Goal: Information Seeking & Learning: Learn about a topic

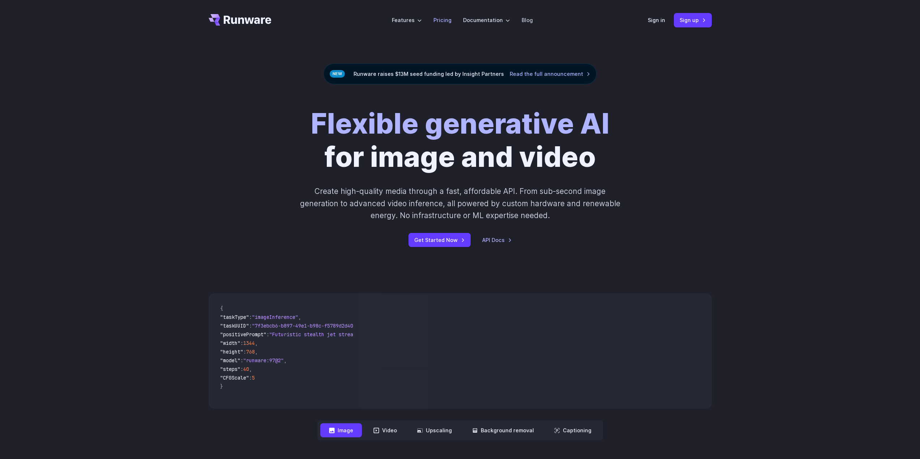
click at [446, 22] on link "Pricing" at bounding box center [442, 20] width 18 height 8
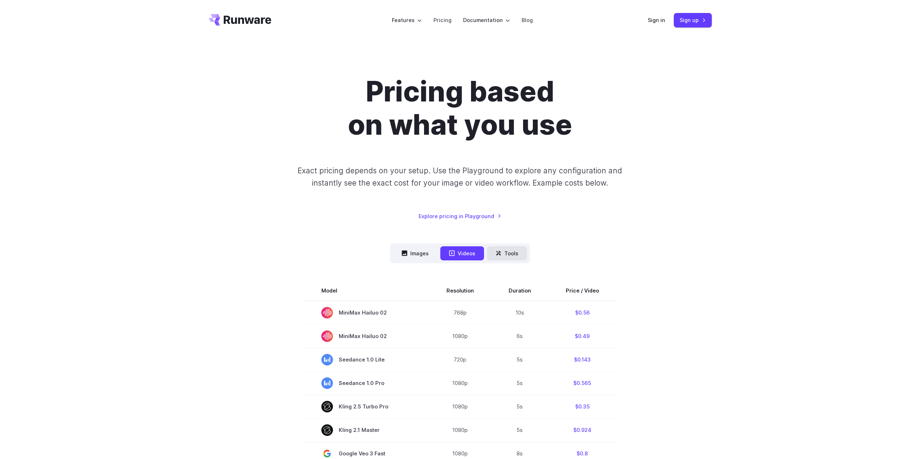
click at [499, 252] on icon at bounding box center [498, 253] width 5 height 5
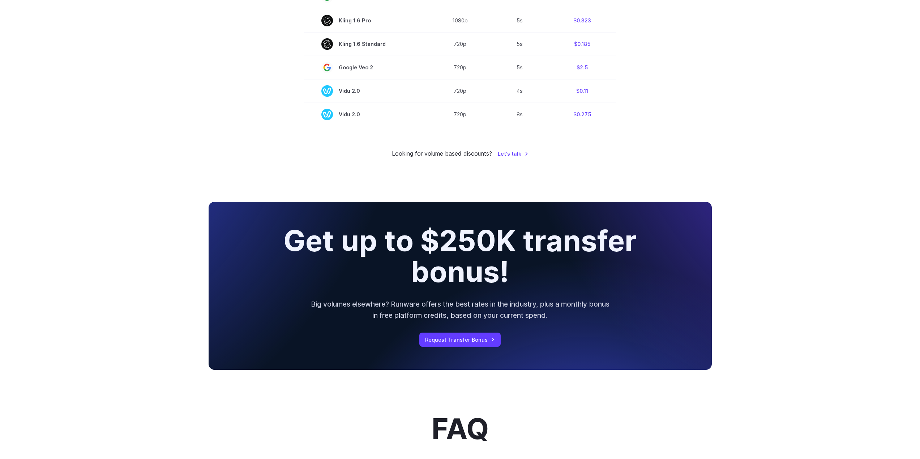
scroll to position [651, 0]
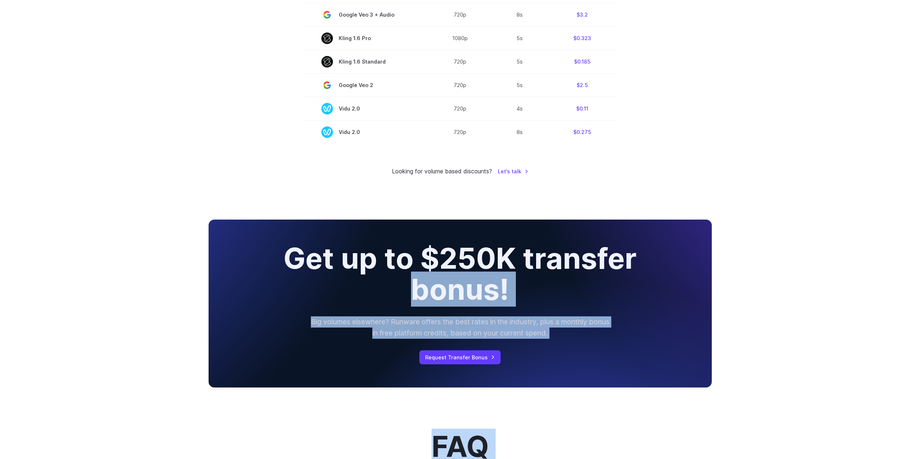
click at [214, 406] on div "Pricing based on what you use Exact pricing depends on your setup. Use the Play…" at bounding box center [460, 226] width 920 height 1672
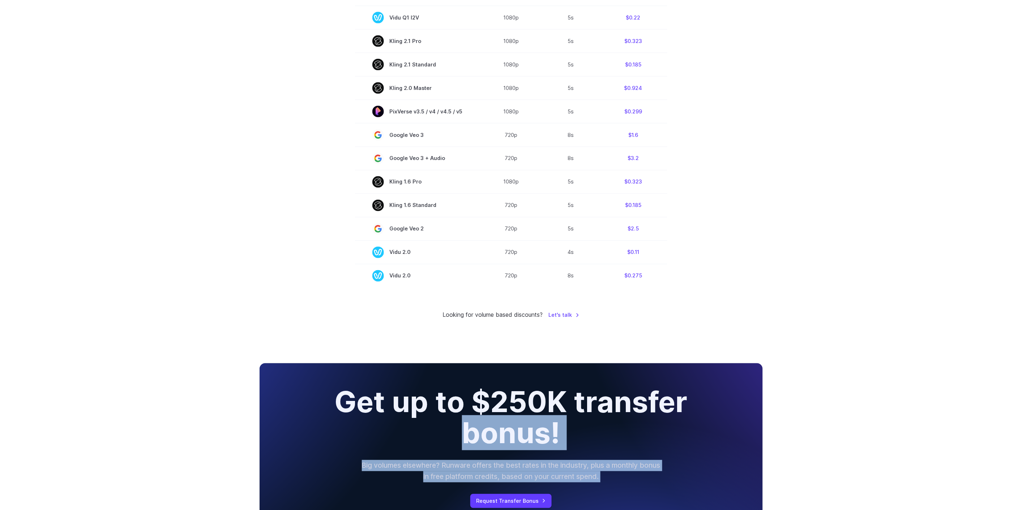
scroll to position [0, 0]
